Goal: Task Accomplishment & Management: Manage account settings

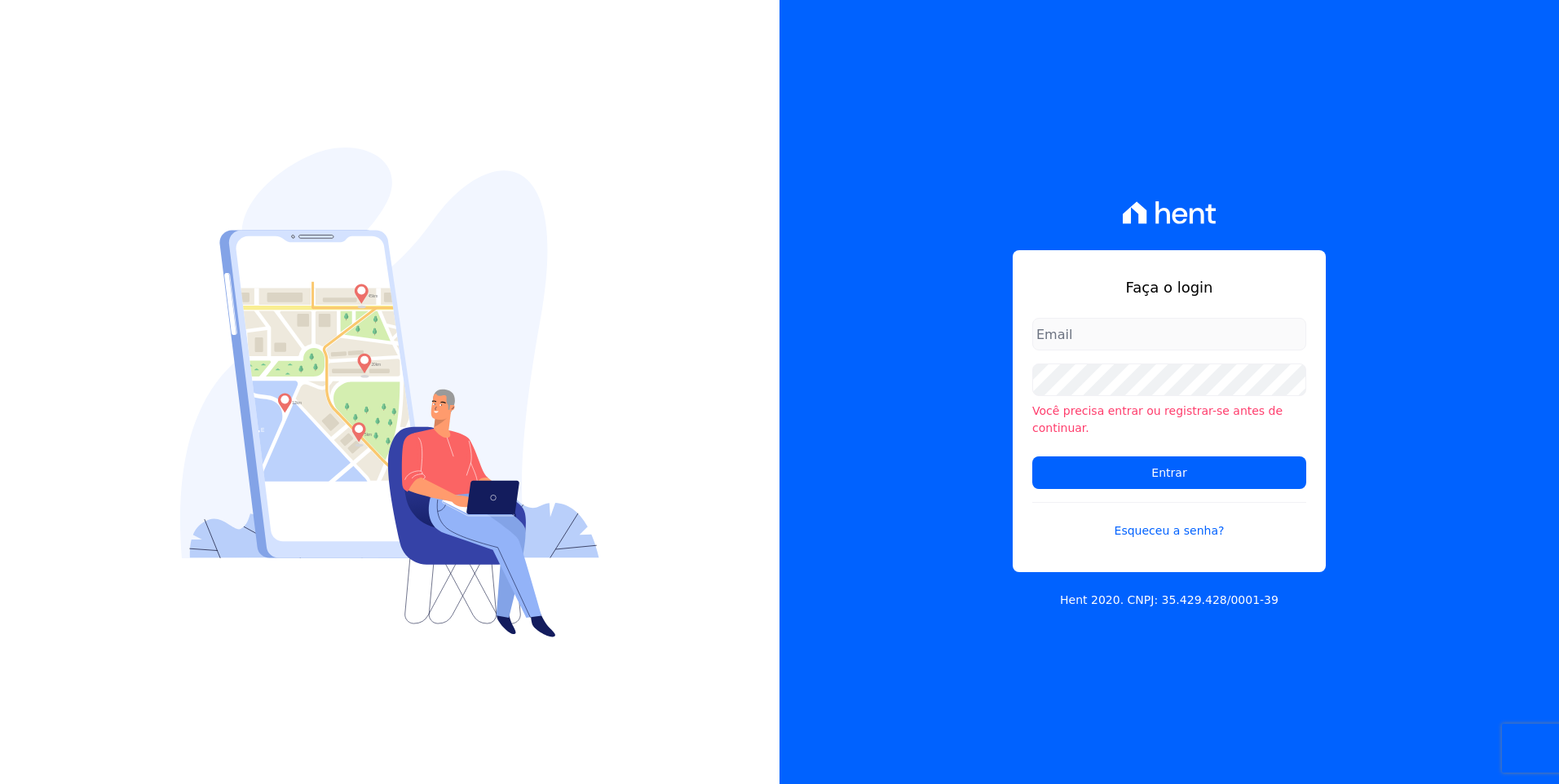
click at [1462, 66] on div "Faça o login Você precisa entrar ou registrar-se antes de continuar. Entrar Esq…" at bounding box center [1170, 392] width 780 height 784
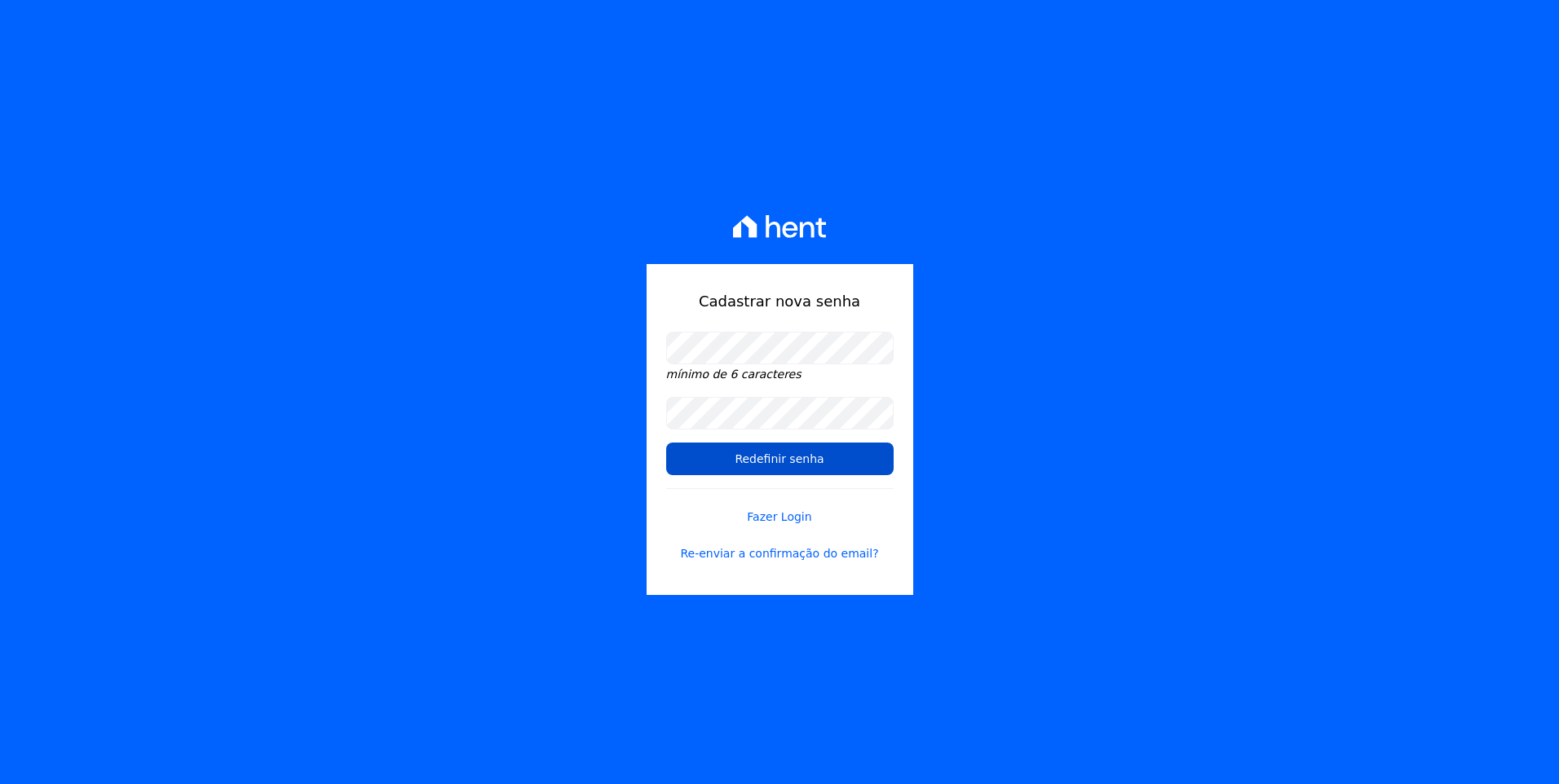
click at [783, 455] on input "Redefinir senha" at bounding box center [780, 459] width 228 height 33
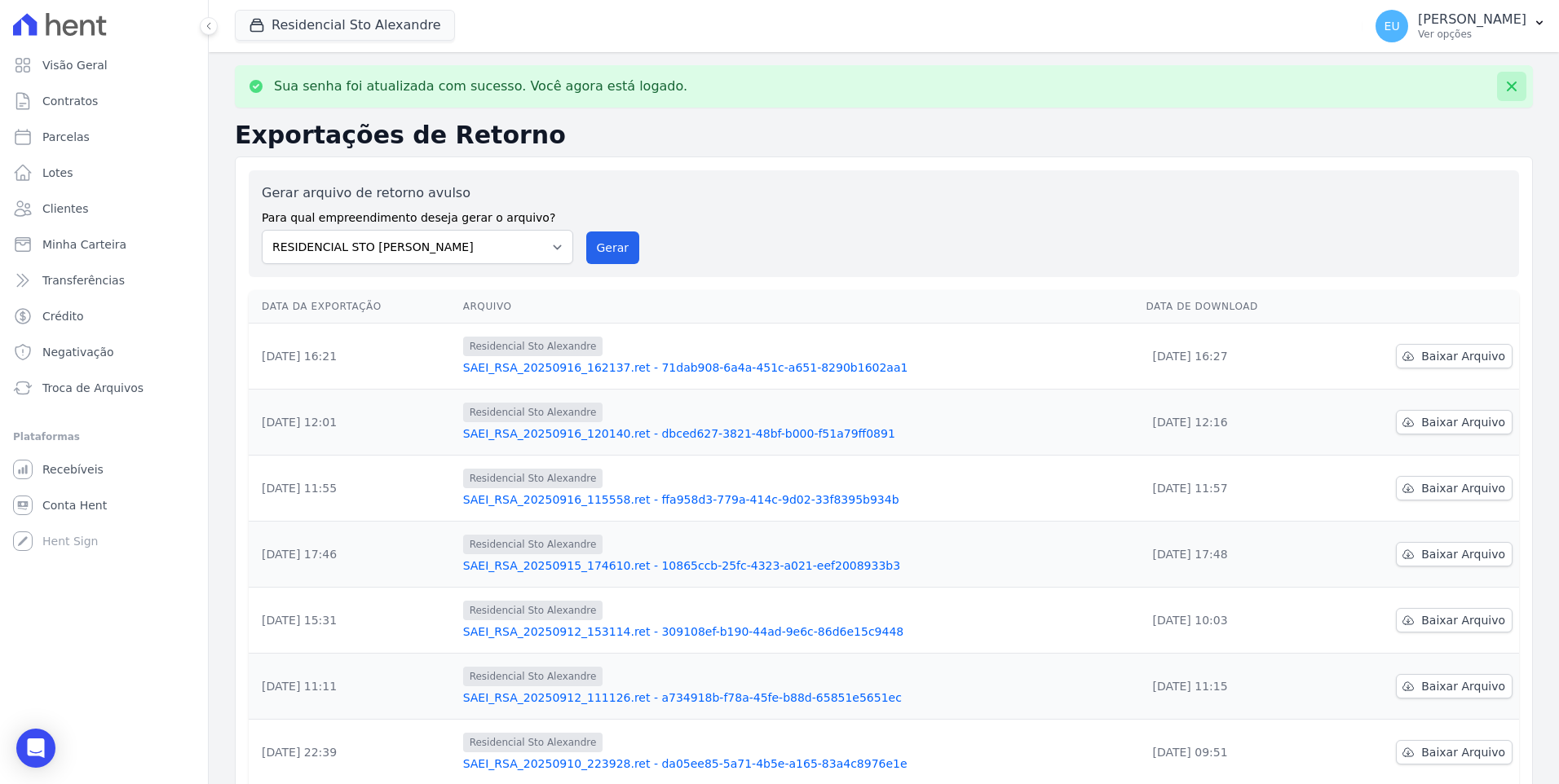
click at [1507, 83] on icon at bounding box center [1512, 87] width 10 height 10
